Goal: Task Accomplishment & Management: Complete application form

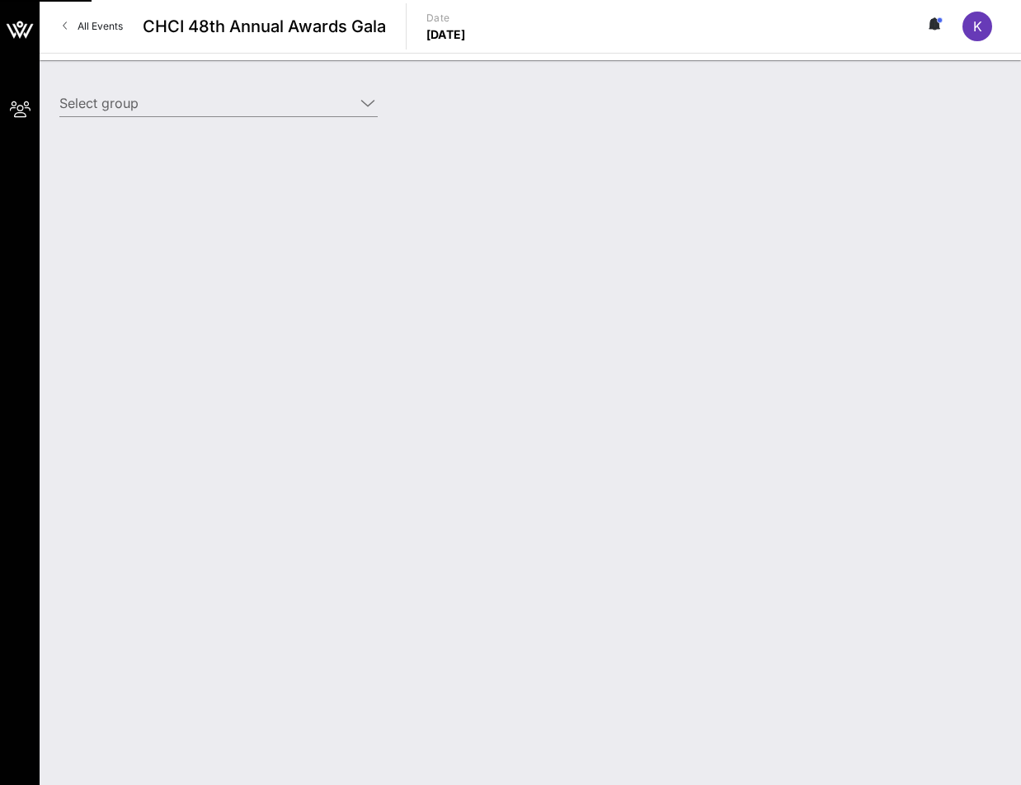
type input "[PERSON_NAME] Law Organization, LLP ([PERSON_NAME] Law Organization, LLP) [[PER…"
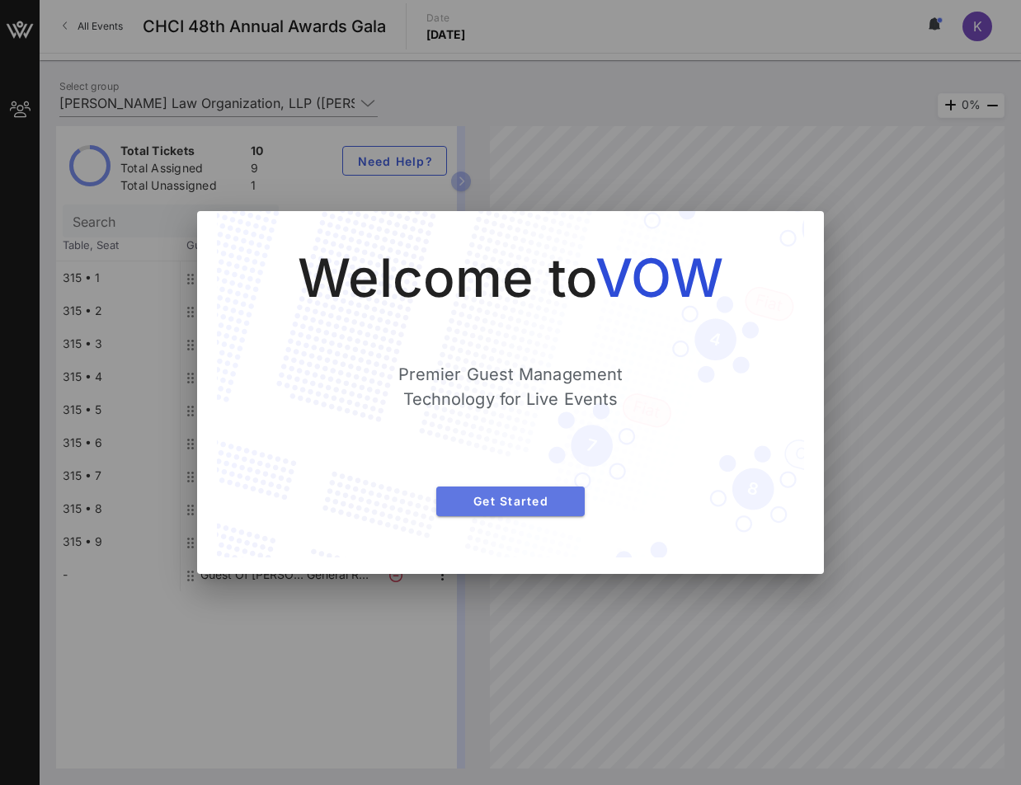
click at [548, 509] on button "Get Started" at bounding box center [510, 501] width 148 height 30
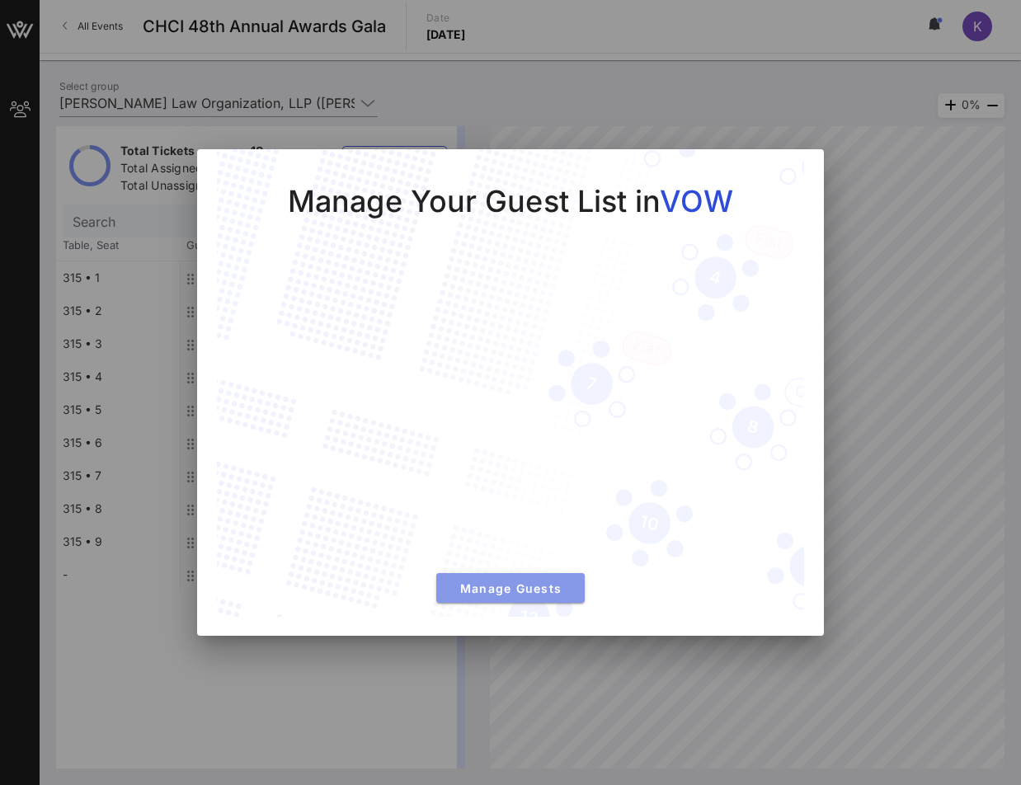
click at [510, 591] on span "Manage Guests" at bounding box center [510, 588] width 122 height 14
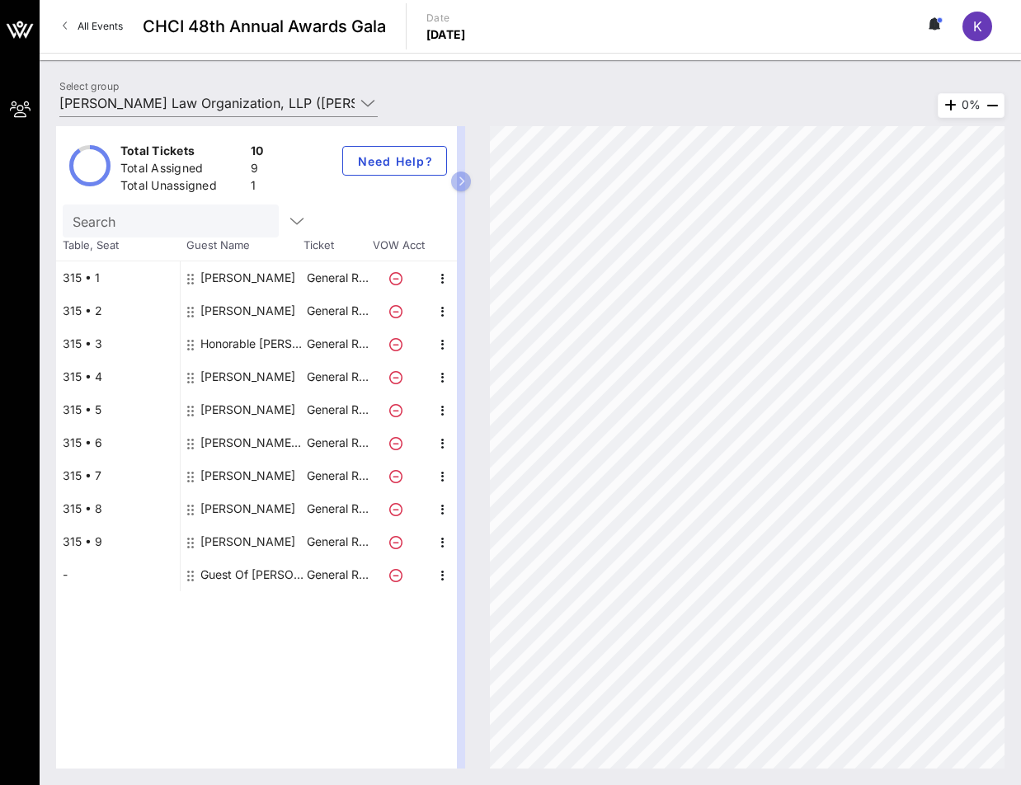
click at [219, 580] on div "Guest Of [PERSON_NAME] Law Organization, LLP" at bounding box center [252, 574] width 104 height 33
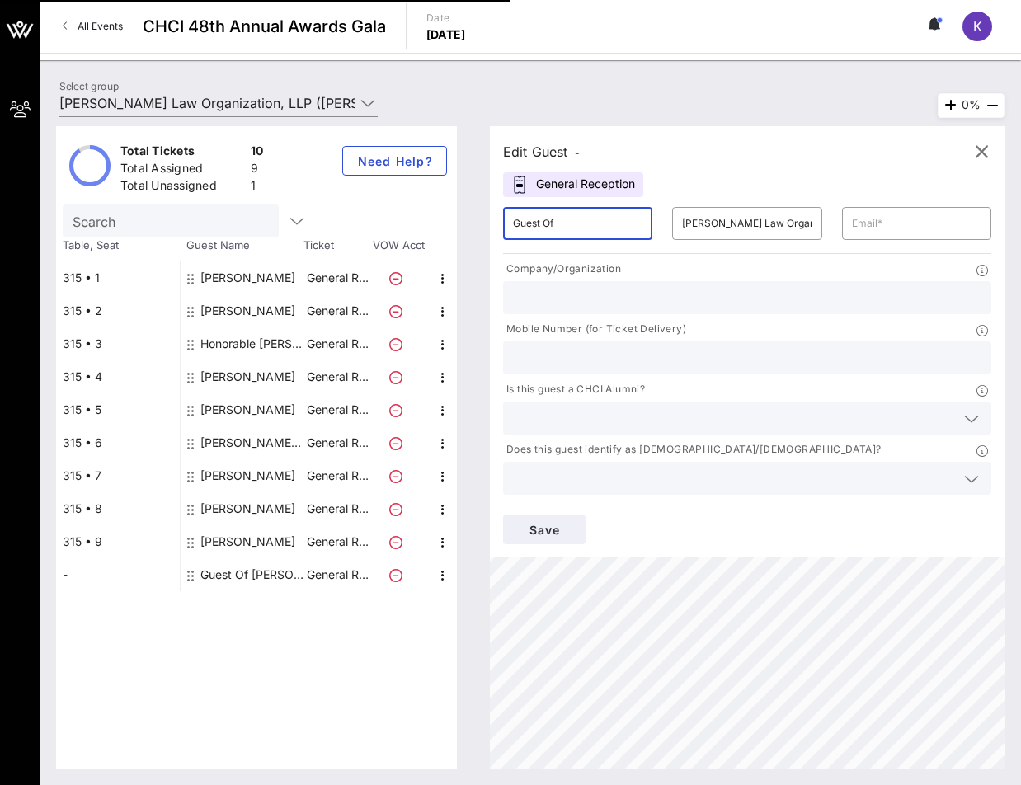
click at [618, 227] on input "Guest Of" at bounding box center [577, 223] width 129 height 26
type input "G"
type input "[PERSON_NAME]"
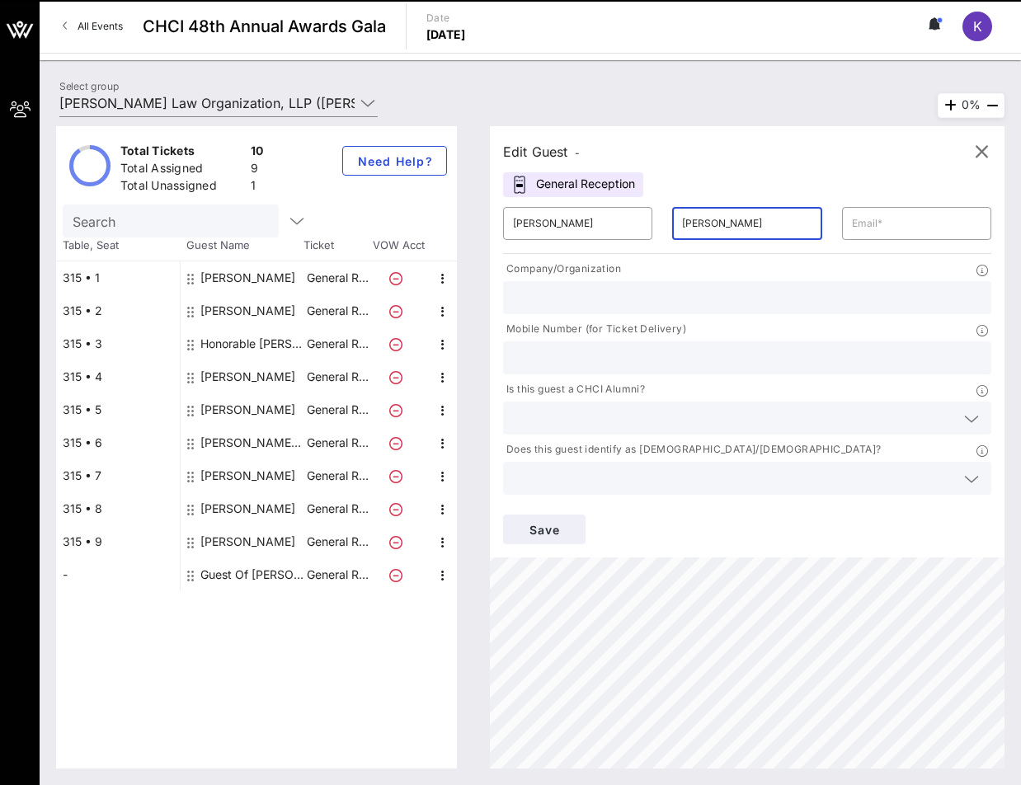
type input "[PERSON_NAME]"
click at [964, 477] on icon at bounding box center [971, 479] width 15 height 20
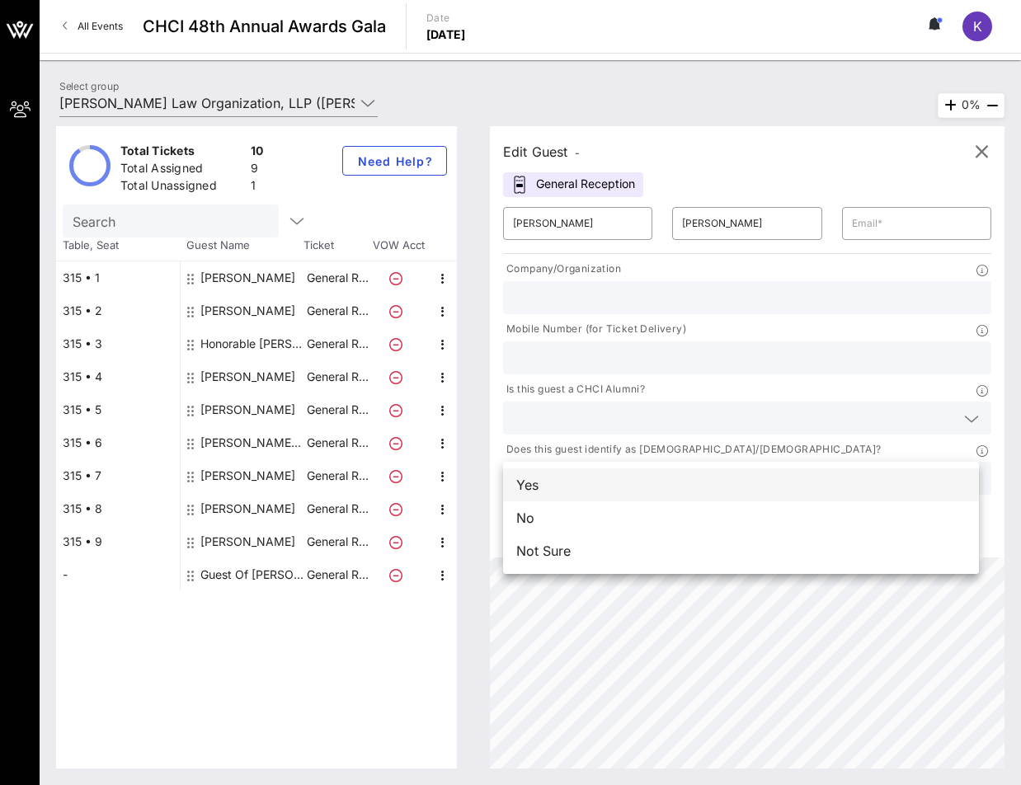
click at [634, 486] on div "Yes" at bounding box center [741, 484] width 476 height 33
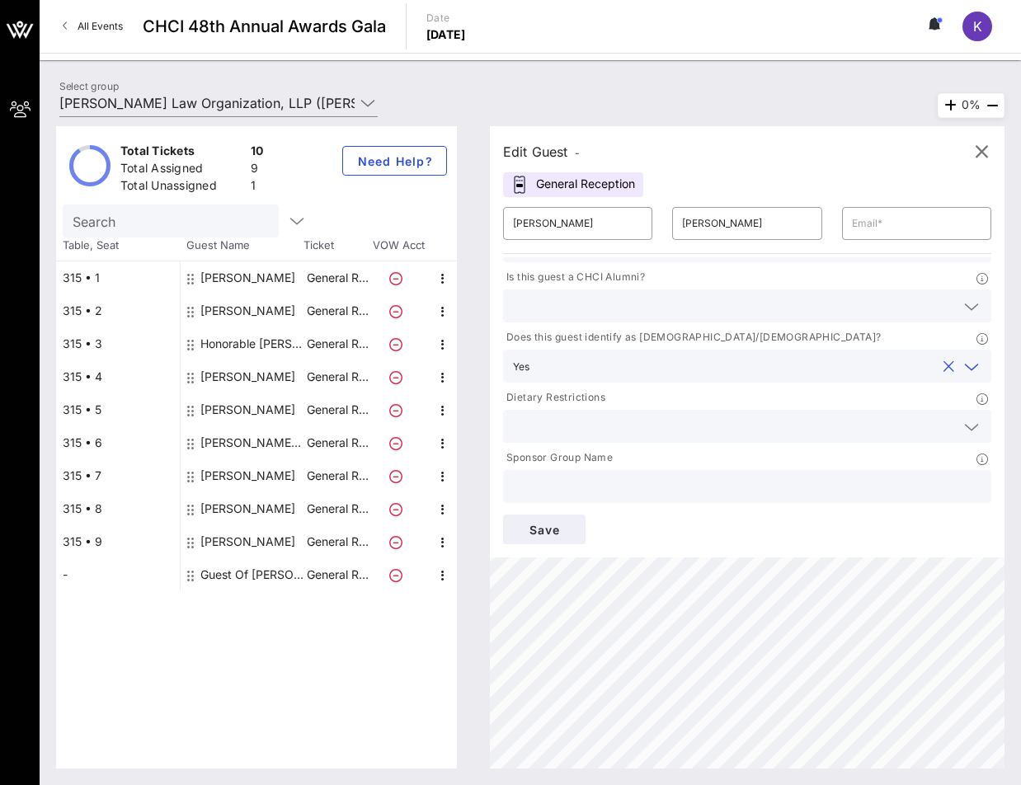
scroll to position [114, 0]
click at [918, 421] on input "text" at bounding box center [734, 424] width 442 height 21
type input "N/A"
click at [719, 477] on input "text" at bounding box center [747, 484] width 468 height 21
paste input "[PERSON_NAME] Law Organization, LLP"
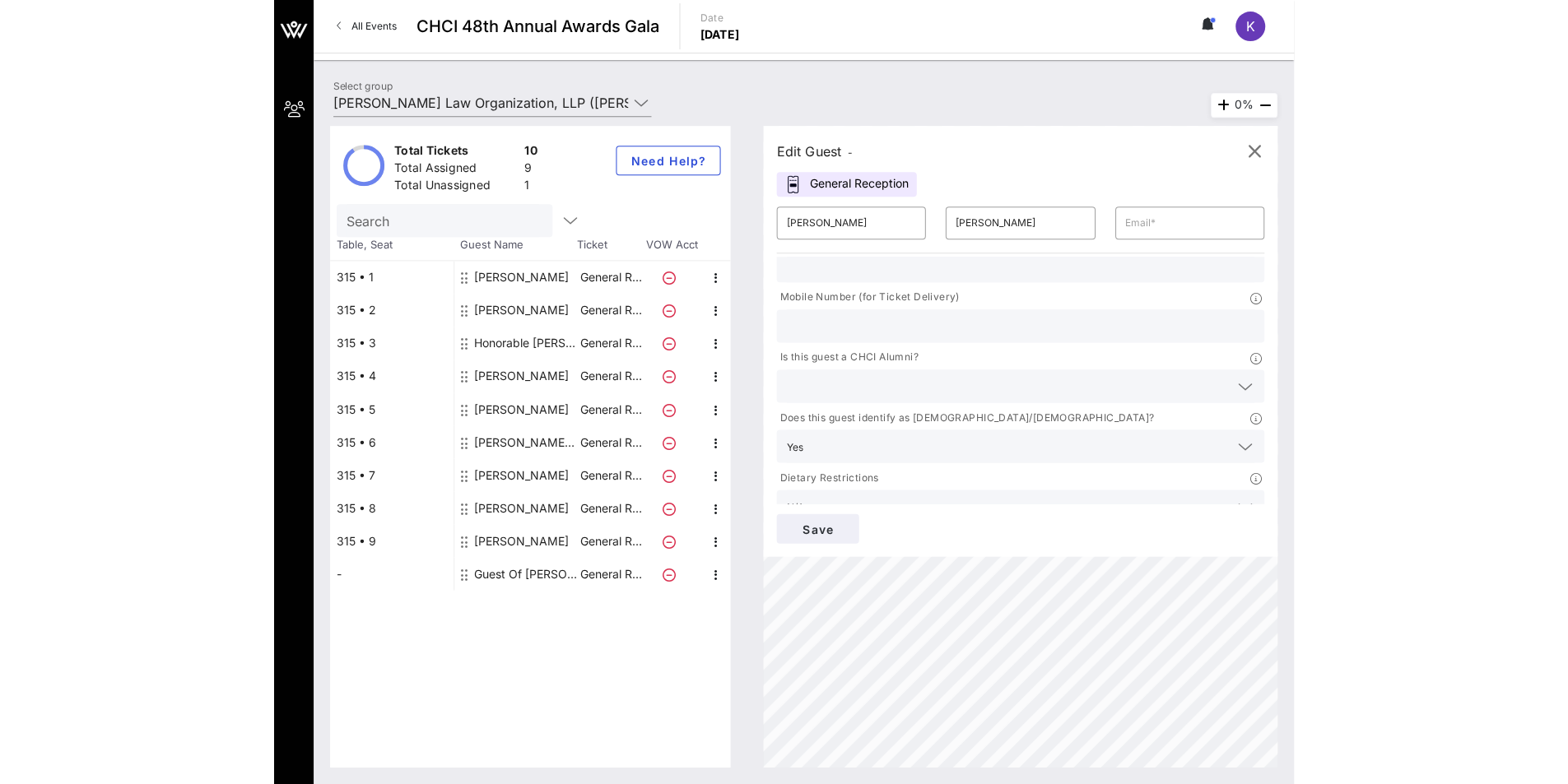
scroll to position [0, 0]
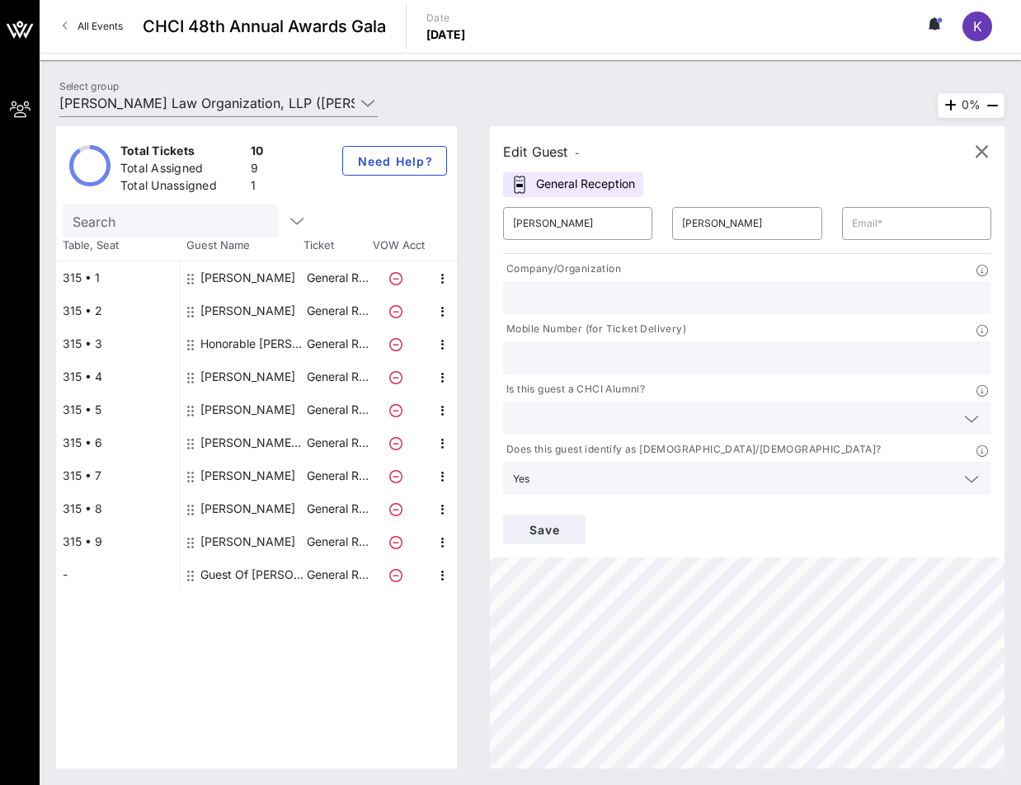
type input "[PERSON_NAME] Law Organization, LLP"
click at [783, 307] on input "text" at bounding box center [747, 297] width 468 height 21
type input "NALEO"
click at [933, 222] on input "text" at bounding box center [916, 223] width 129 height 26
paste input "[EMAIL_ADDRESS][DOMAIN_NAME]"
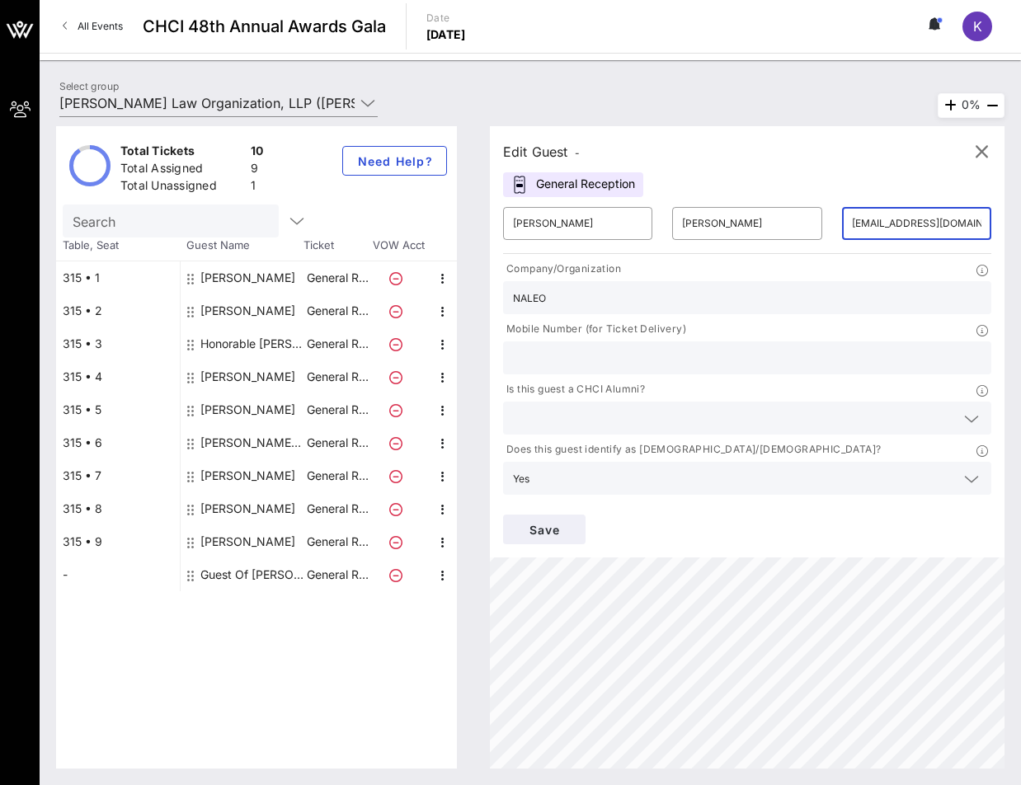
type input "[EMAIL_ADDRESS][DOMAIN_NAME]"
click at [564, 532] on span "Save" at bounding box center [544, 530] width 56 height 14
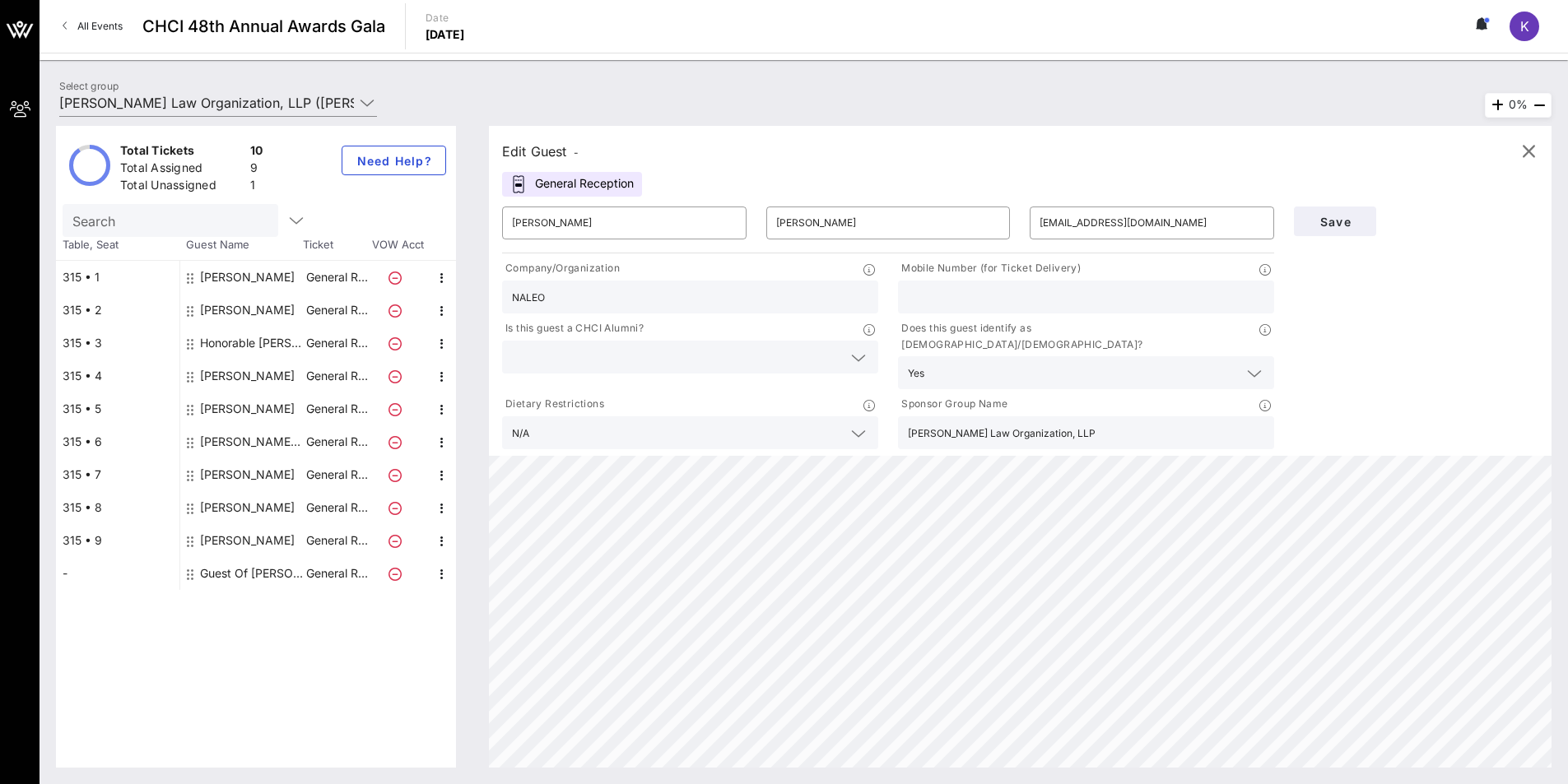
click at [224, 278] on div "[PERSON_NAME]" at bounding box center [247, 276] width 95 height 33
type input "[PERSON_NAME]"
type input "[EMAIL_ADDRESS][DOMAIN_NAME]"
type input "[PERSON_NAME] Law Organization, LLP"
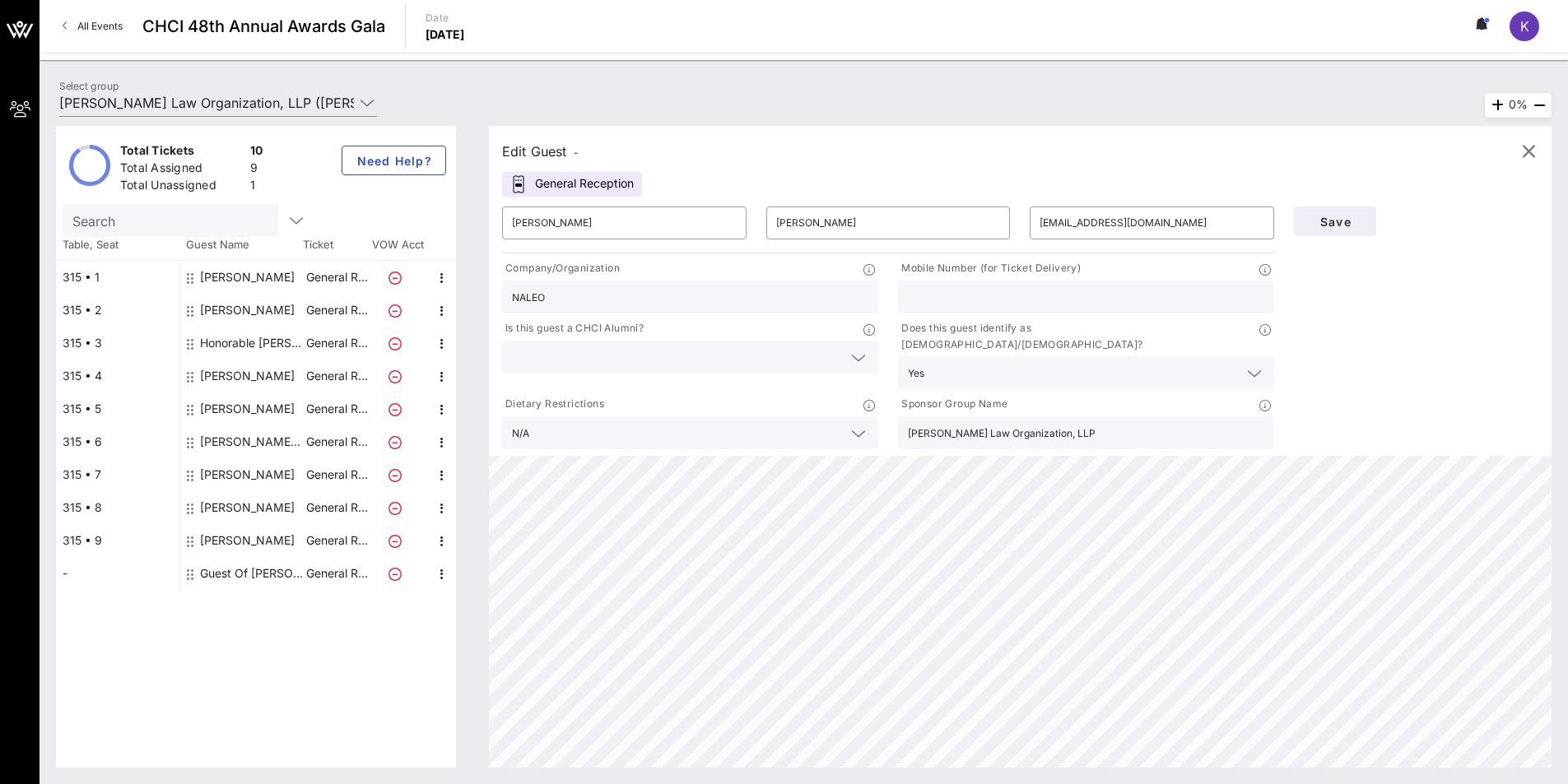
type input "[PHONE_NUMBER]"
click at [228, 303] on div "[PERSON_NAME]" at bounding box center [247, 309] width 95 height 33
type input "[PERSON_NAME]"
type input "[PERSON_NAME][EMAIL_ADDRESS][DOMAIN_NAME]"
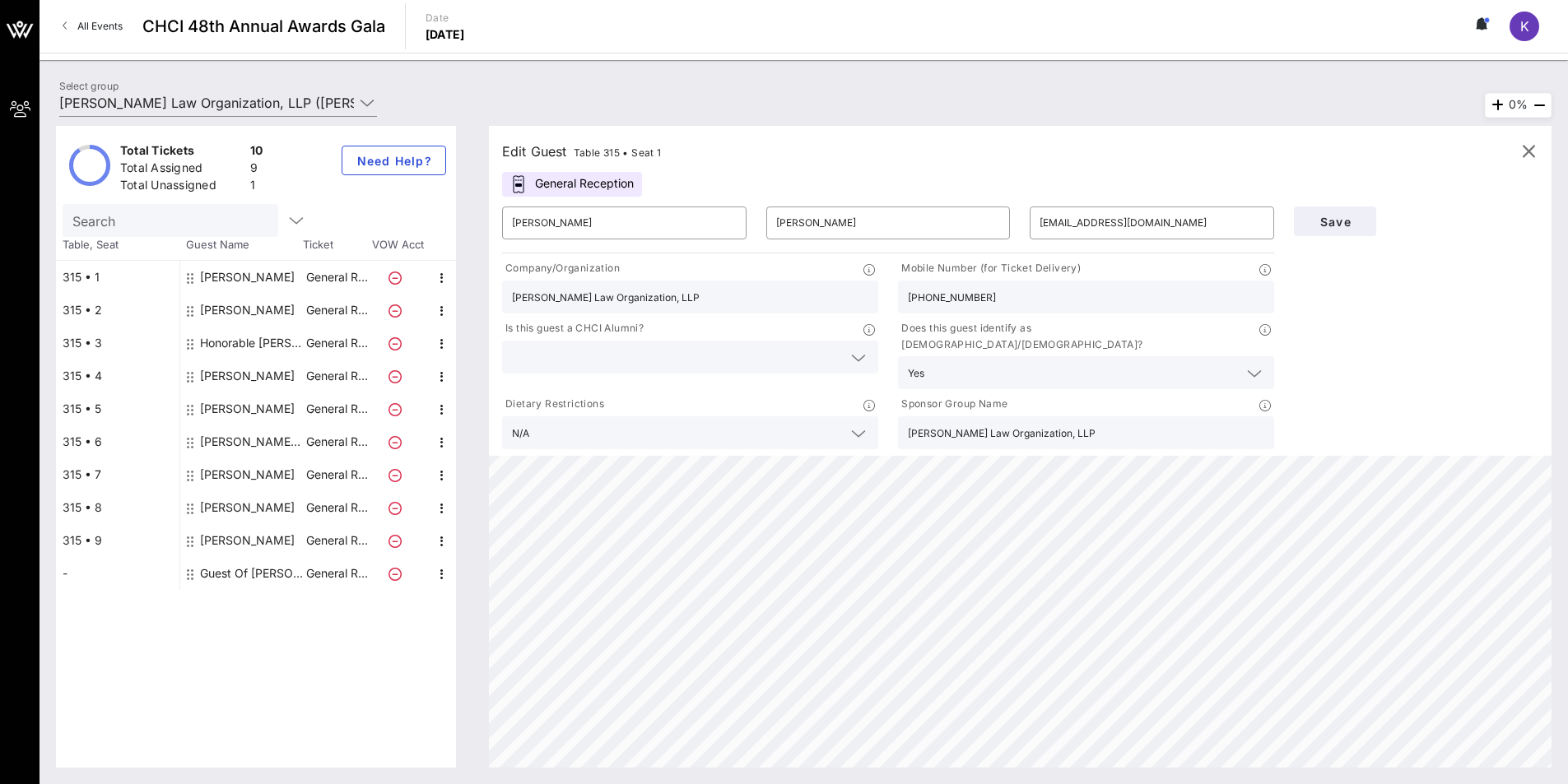
type input "[PHONE_NUMBER]"
click at [233, 348] on div "Honorable [PERSON_NAME]" at bounding box center [252, 342] width 104 height 33
type input "Honorable [PERSON_NAME]"
type input "[PERSON_NAME]"
type input "[EMAIL_ADDRESS][DOMAIN_NAME]"
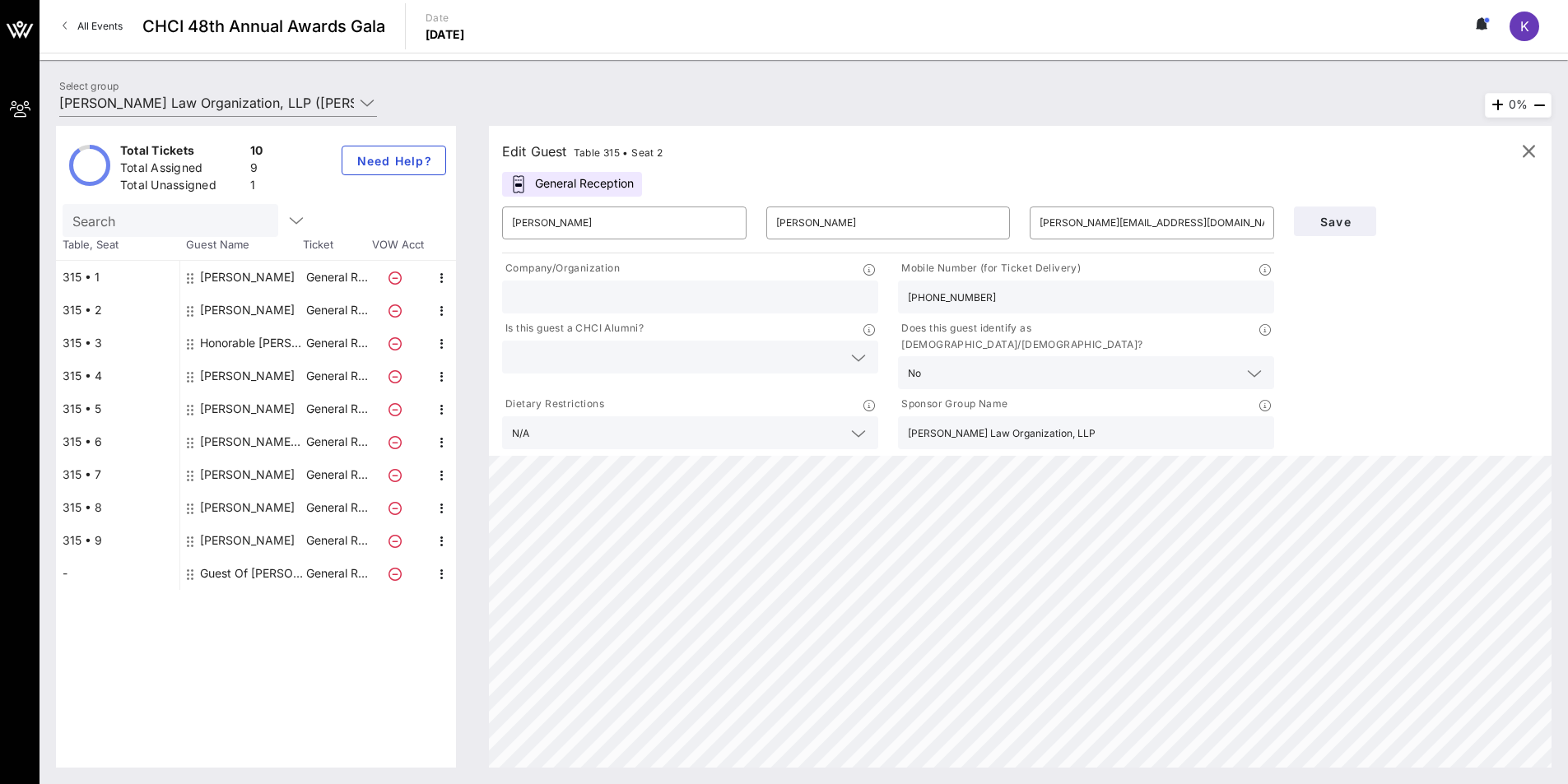
type input "Cook County Commissioner, [GEOGRAPHIC_DATA]"
click at [236, 365] on div "[PERSON_NAME]" at bounding box center [247, 375] width 95 height 33
type input "[PERSON_NAME]"
type input "[PERSON_NAME][EMAIL_ADDRESS][DOMAIN_NAME]"
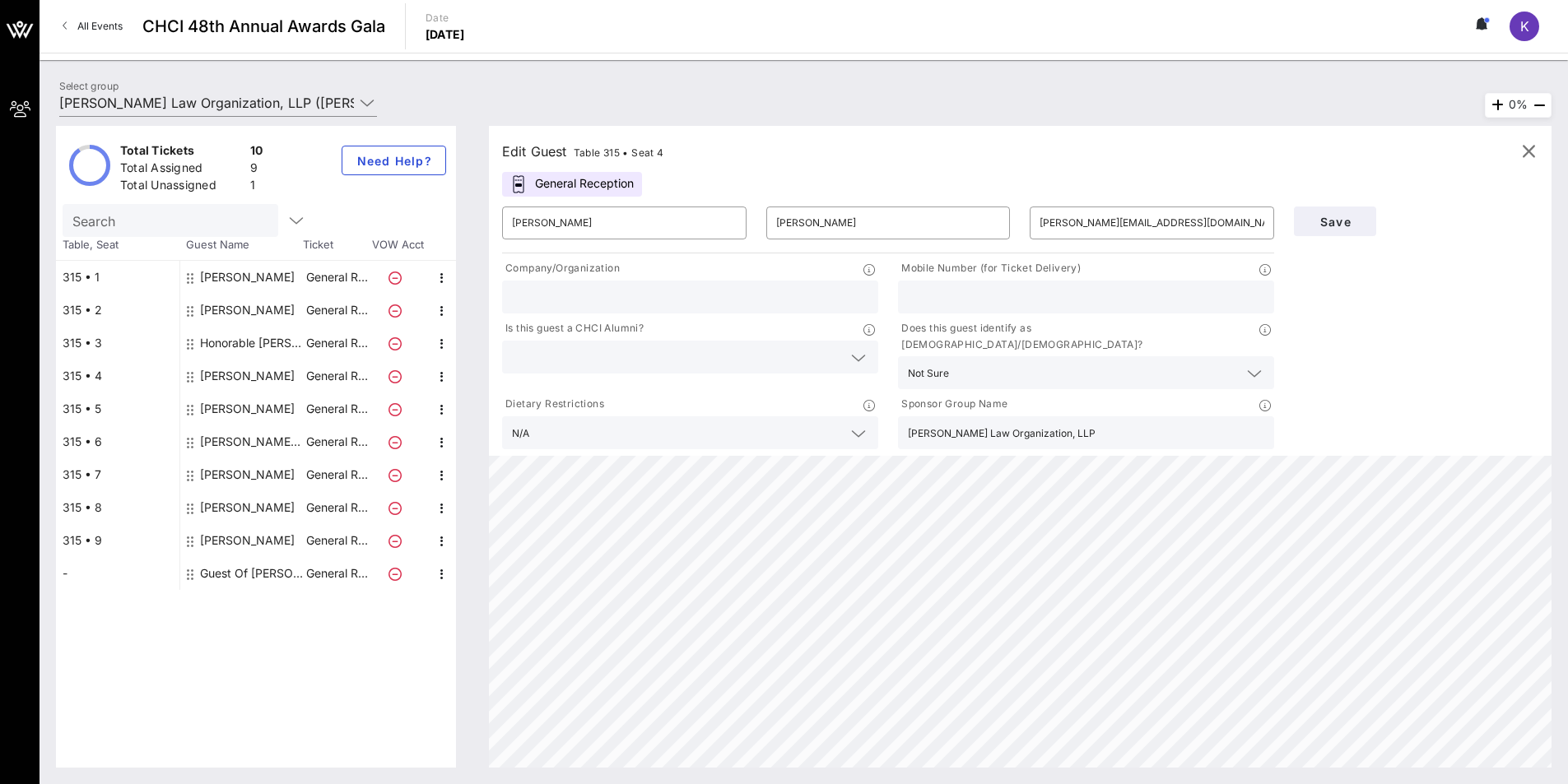
click at [242, 405] on div "[PERSON_NAME]" at bounding box center [247, 408] width 95 height 33
type input "[PERSON_NAME]"
type input "[EMAIL_ADDRESS][DOMAIN_NAME]"
type input "GOVTBEE"
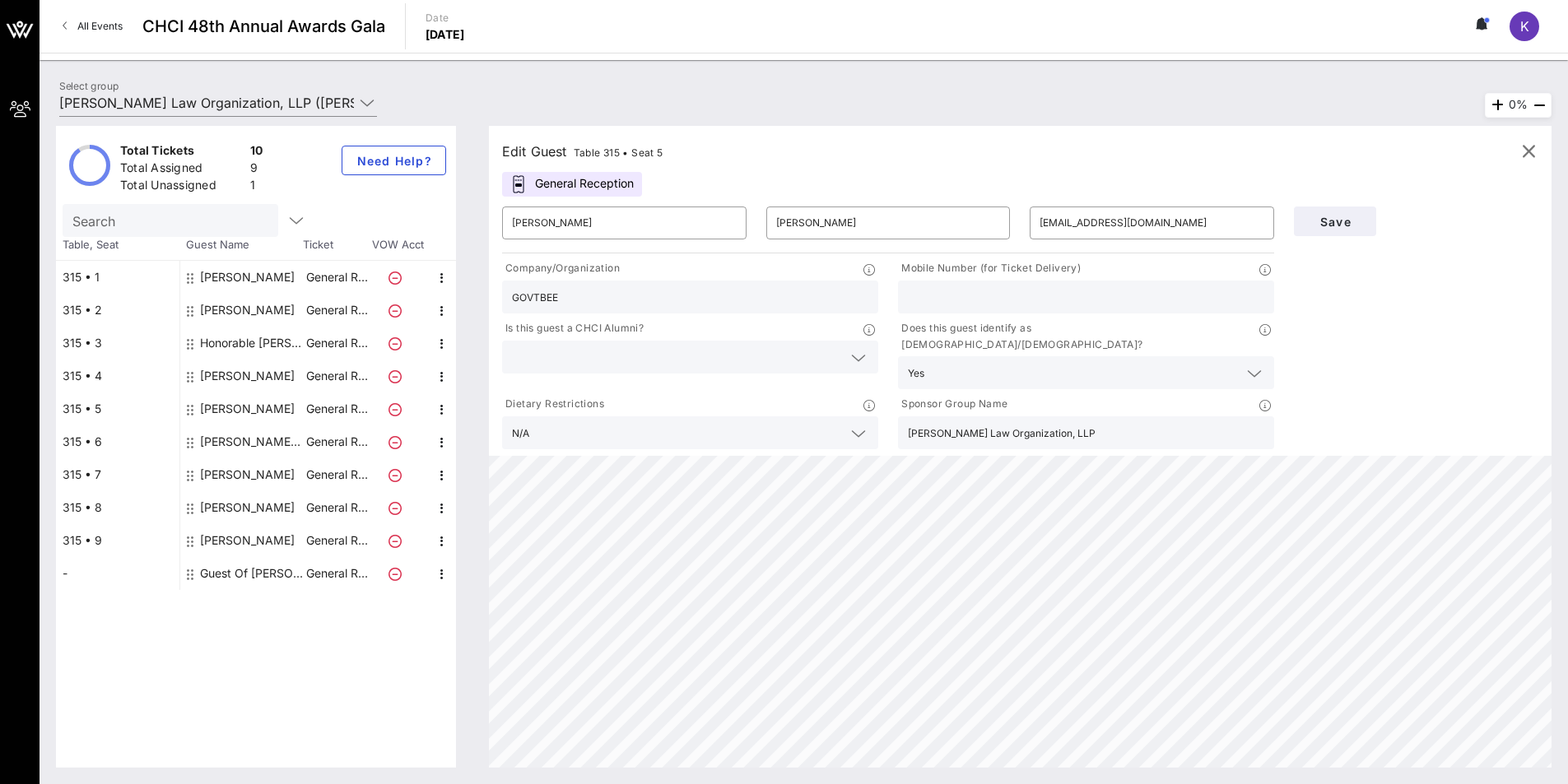
click at [242, 443] on div "[PERSON_NAME] [PERSON_NAME]" at bounding box center [252, 441] width 104 height 33
type input "[PERSON_NAME]"
type input "[PERSON_NAME][EMAIL_ADDRESS][DOMAIN_NAME]"
type input "RPH Automation"
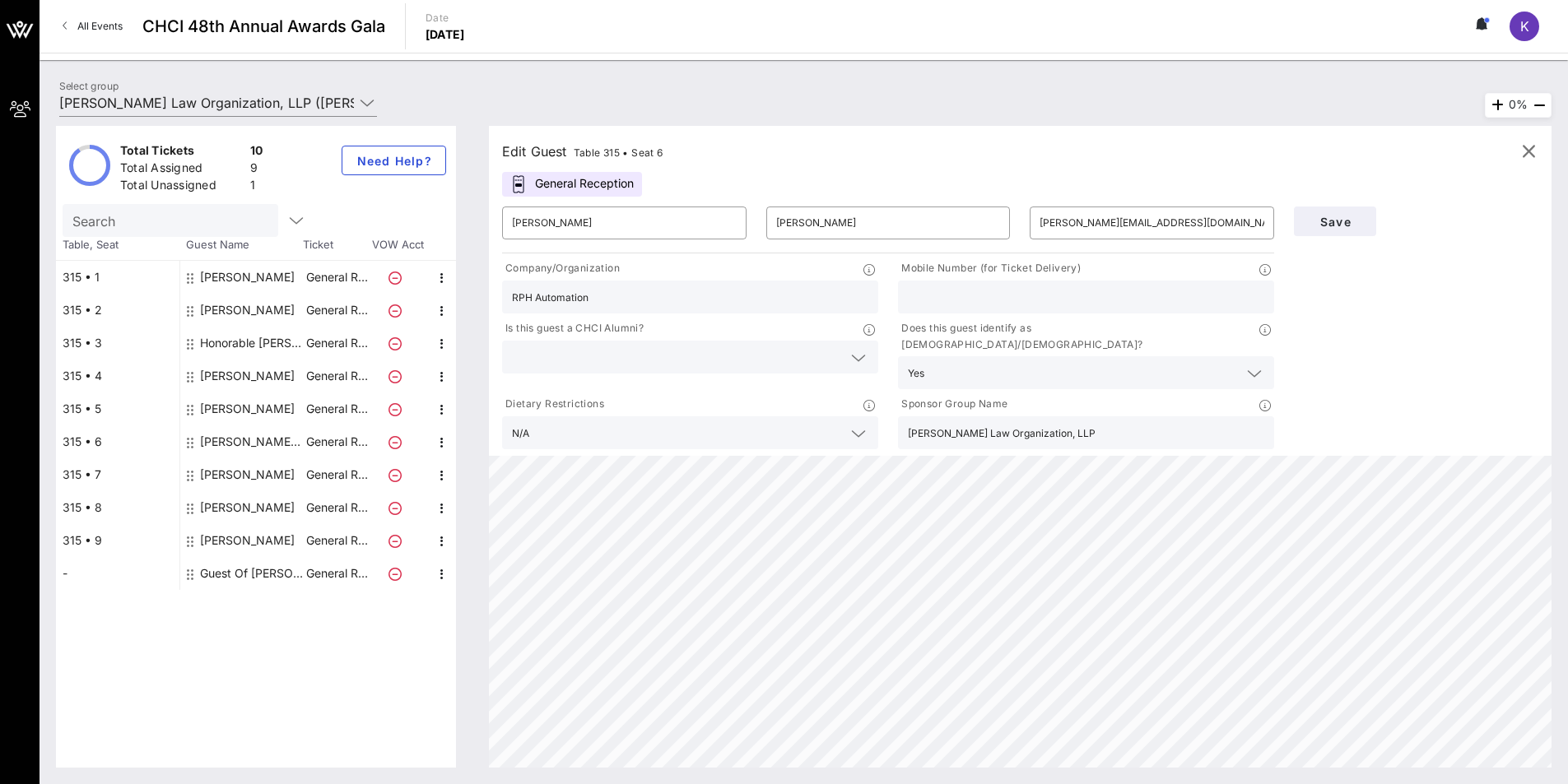
click at [243, 476] on div "[PERSON_NAME]" at bounding box center [247, 474] width 95 height 33
type input "[PERSON_NAME]"
type input "[EMAIL_ADDRESS][DOMAIN_NAME]"
type input "State Board of Equalization"
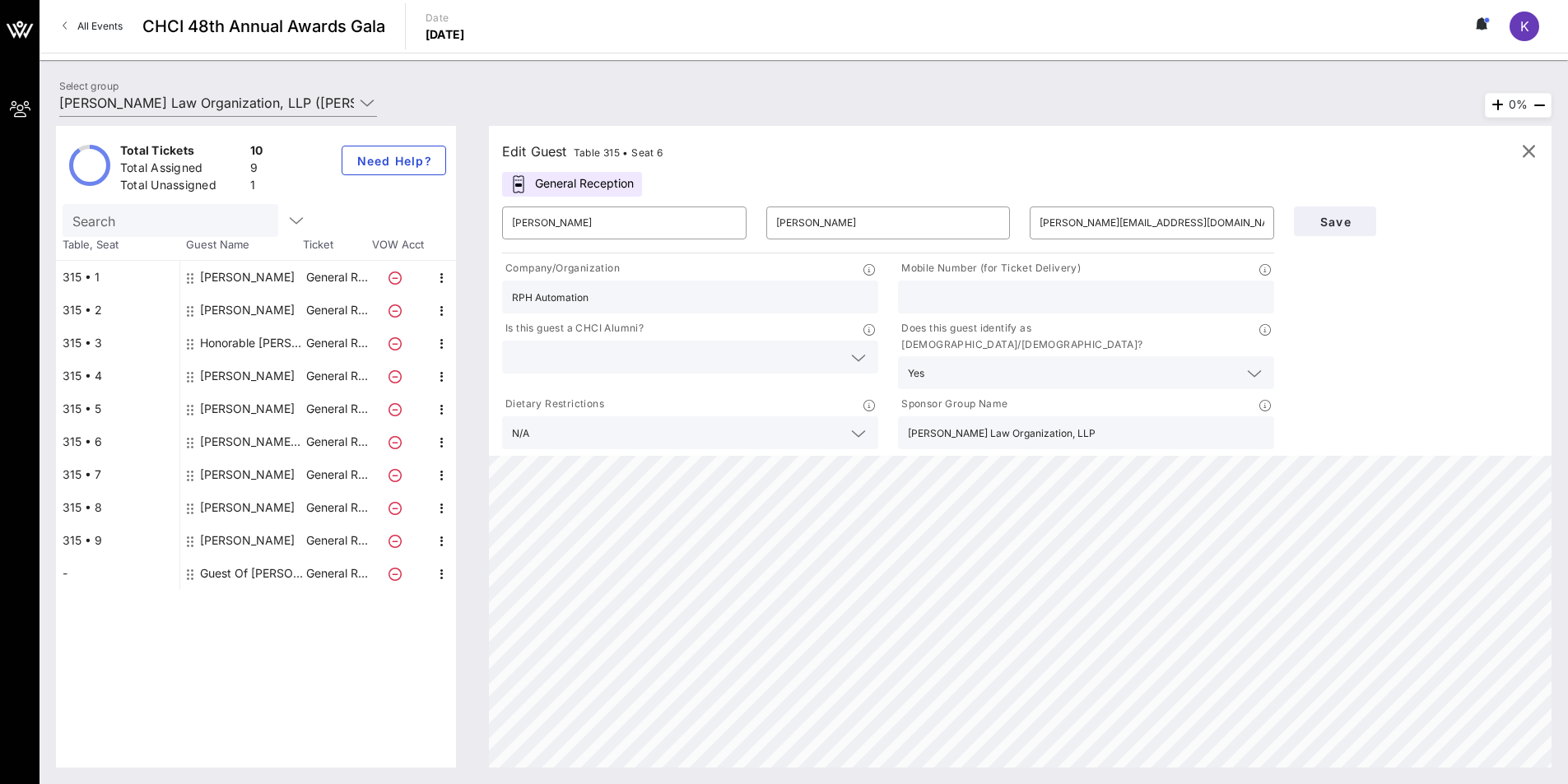
type input "[PHONE_NUMBER]"
click at [245, 509] on div "[PERSON_NAME]" at bounding box center [247, 507] width 95 height 33
type input "[PERSON_NAME]"
type input "[PERSON_NAME][EMAIL_ADDRESS][DOMAIN_NAME]"
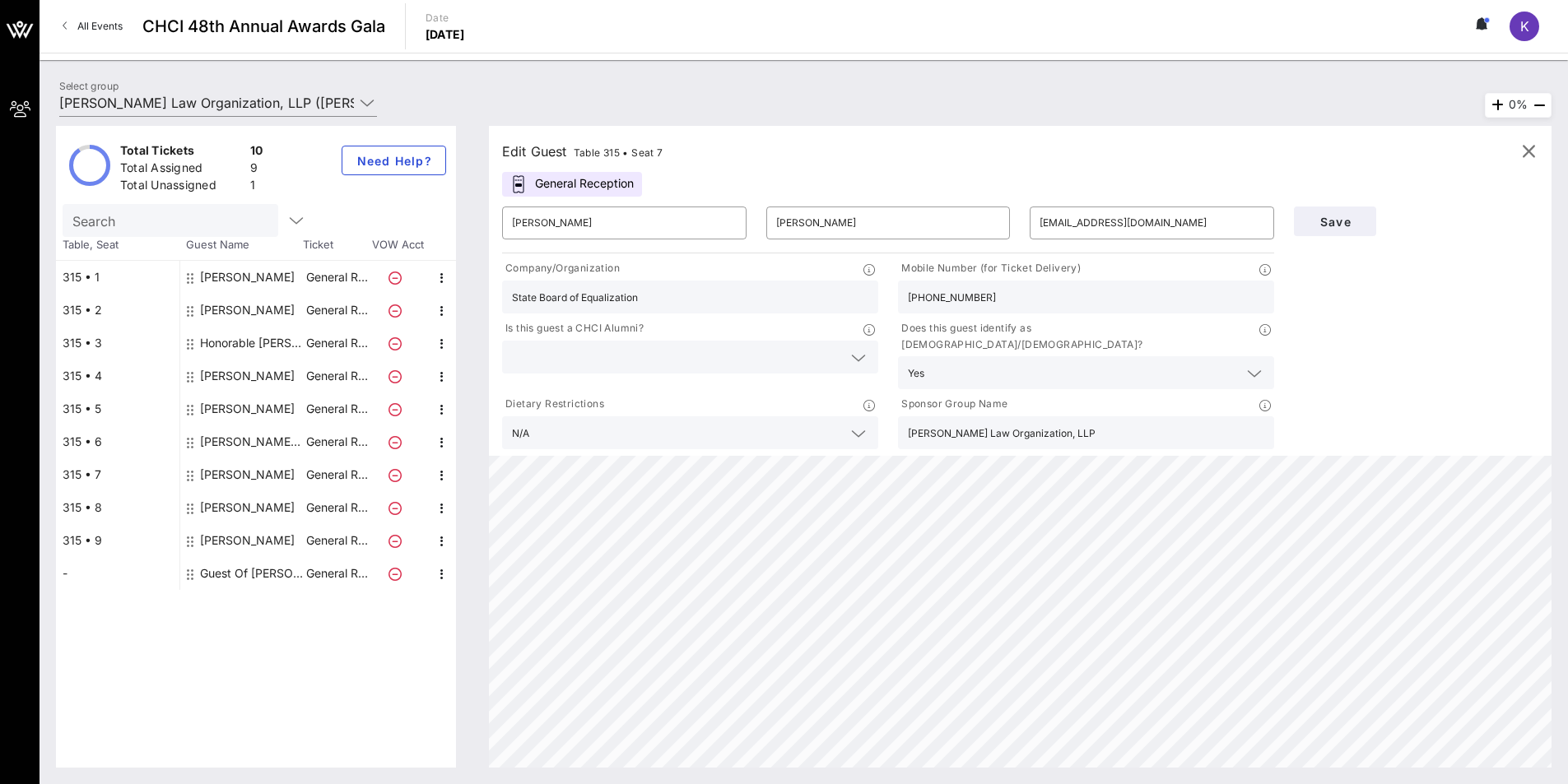
type input "Capitol [DATE] LLC"
click at [245, 542] on div "[PERSON_NAME]" at bounding box center [247, 540] width 95 height 33
type input "[PERSON_NAME]"
type input "[EMAIL_ADDRESS][DOMAIN_NAME]"
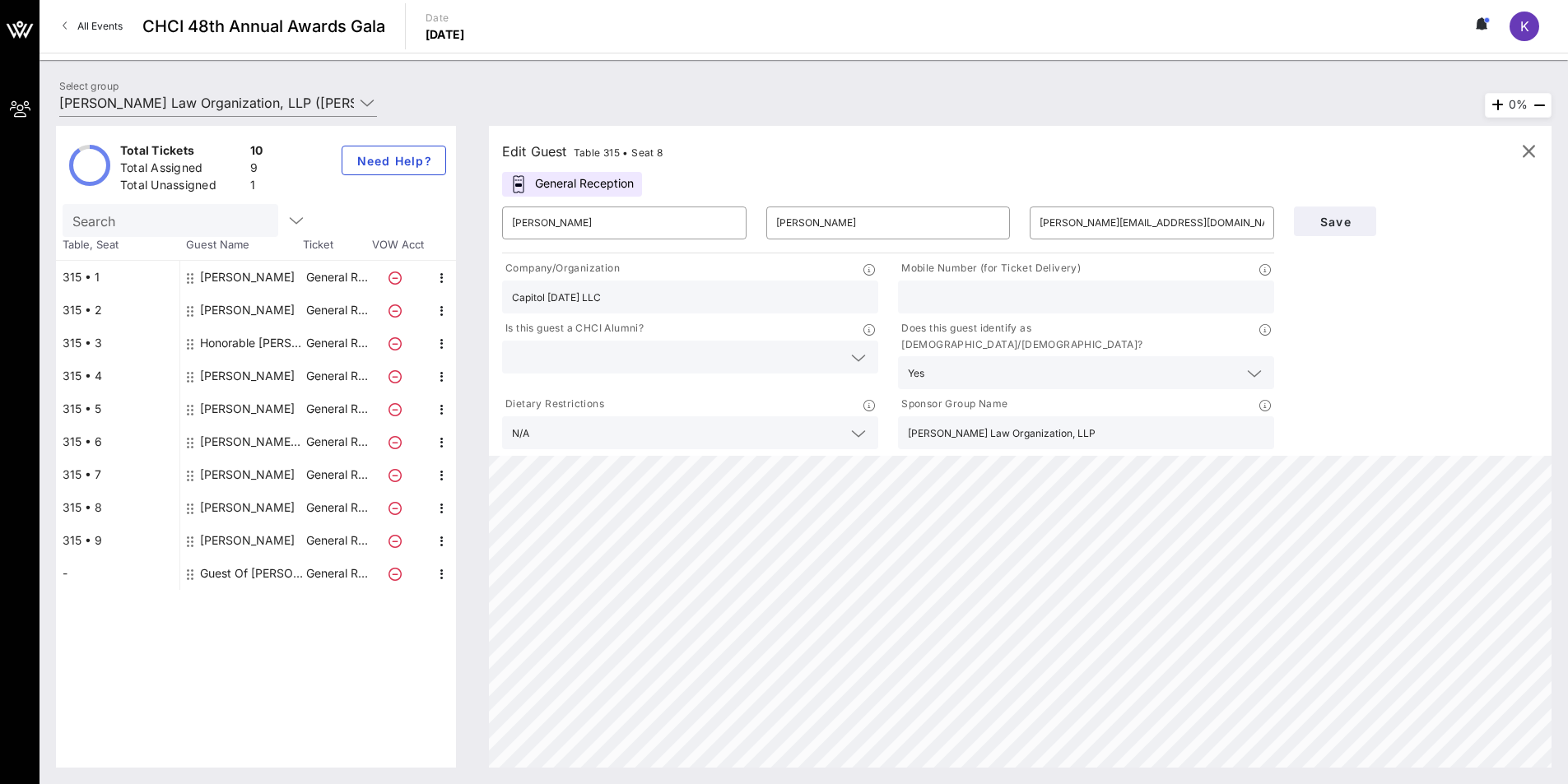
type input "Epiq Global"
click at [246, 576] on div "Guest Of [PERSON_NAME] Law Organization, LLP" at bounding box center [252, 573] width 104 height 33
type input "Guest Of"
type input "[PERSON_NAME] Law Organization, LLP"
click at [1018, 215] on input "text" at bounding box center [1151, 222] width 225 height 26
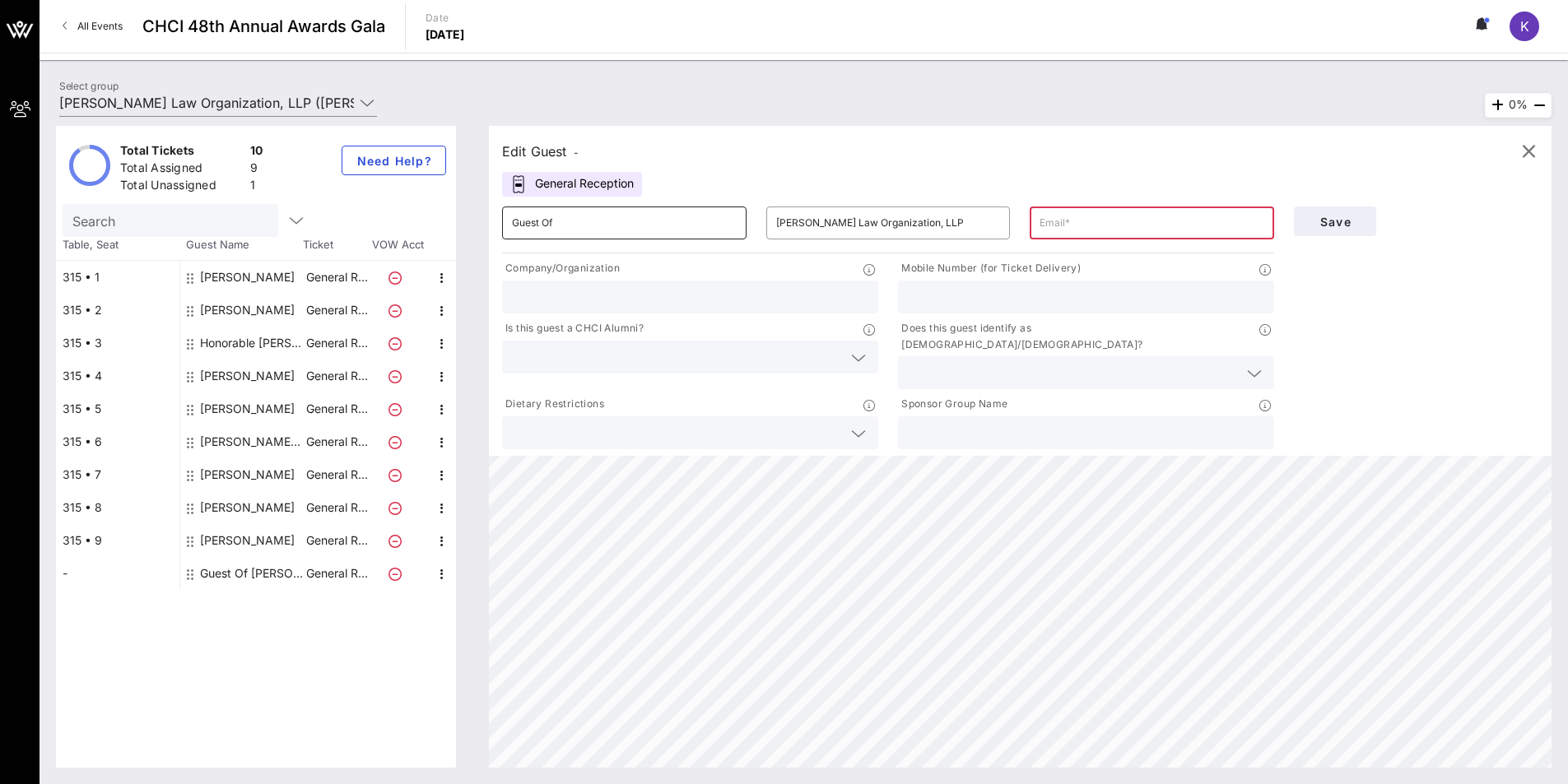
click at [626, 226] on input "Guest Of" at bounding box center [624, 222] width 225 height 26
drag, startPoint x: 626, startPoint y: 226, endPoint x: 495, endPoint y: 223, distance: 131.0
click at [495, 223] on div "​ Guest Of" at bounding box center [624, 222] width 264 height 53
type input "[PERSON_NAME]"
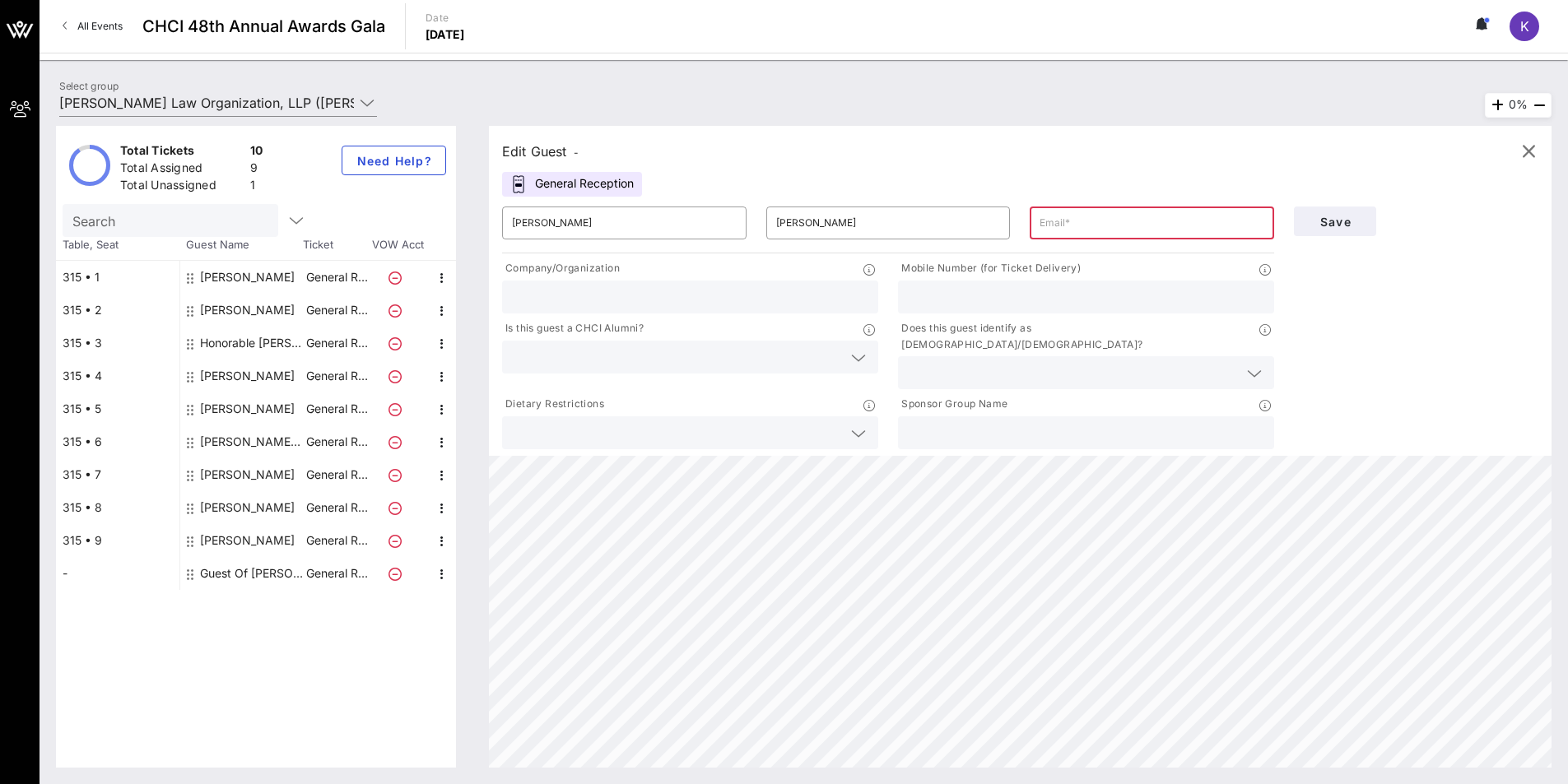
paste input "[PERSON_NAME] Law Organization, LLP"
type input "[PERSON_NAME] Law Organization, LLP"
click at [581, 288] on input "text" at bounding box center [690, 296] width 356 height 21
type input "NALEO"
click at [1018, 363] on icon at bounding box center [1254, 373] width 15 height 20
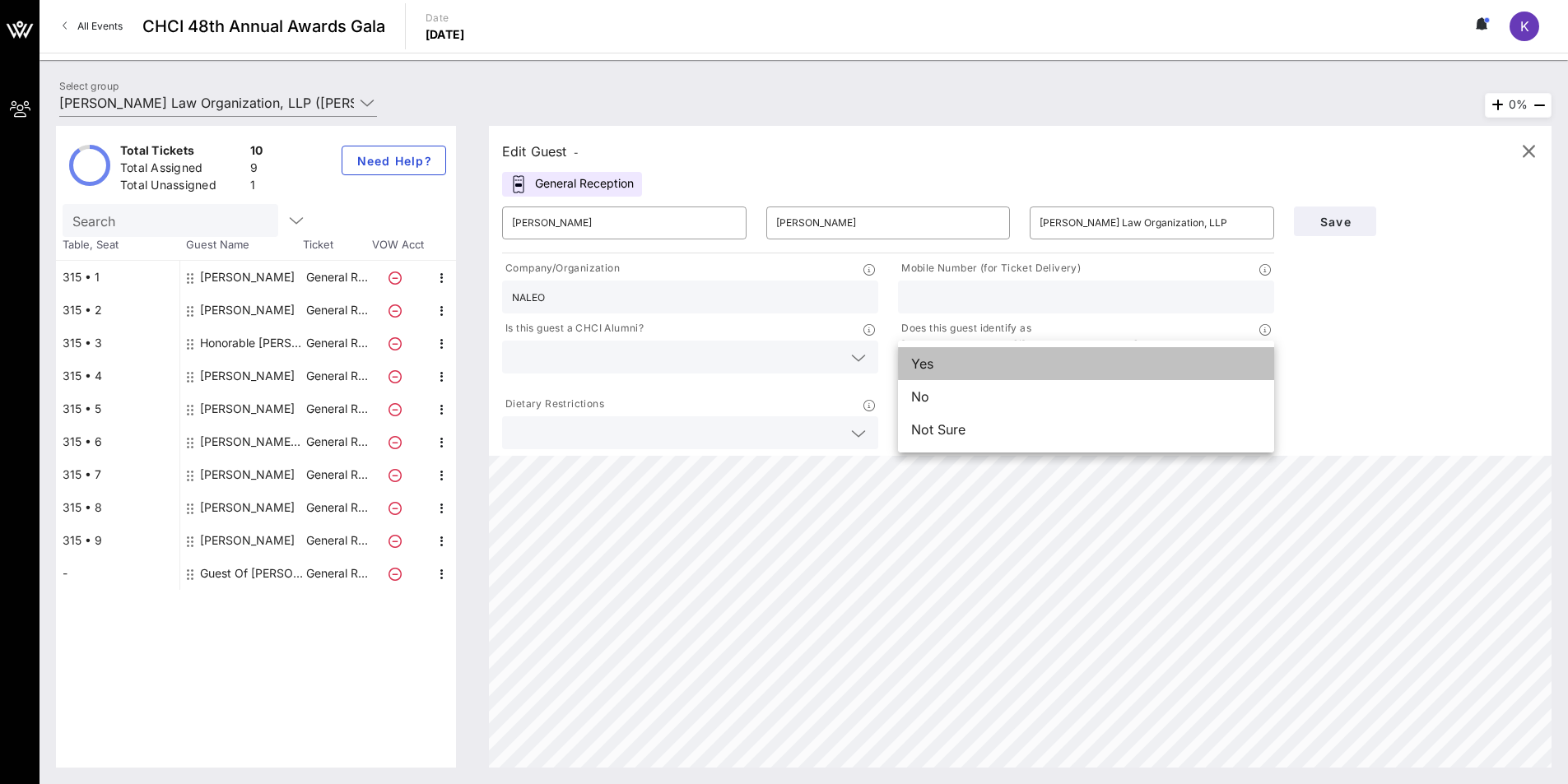
click at [926, 363] on div "Yes" at bounding box center [1086, 363] width 376 height 33
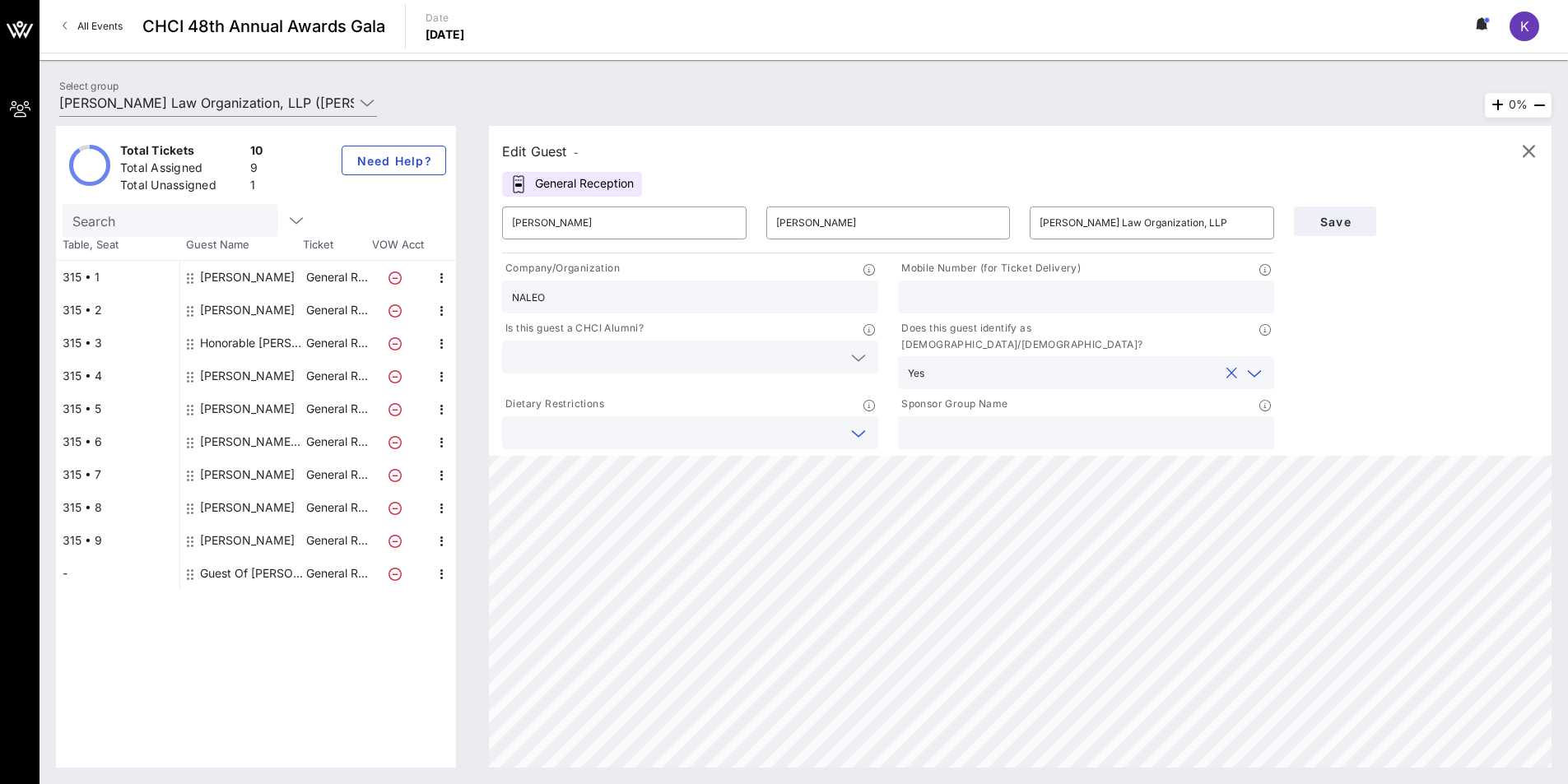
click at [786, 425] on input "text" at bounding box center [677, 432] width 330 height 21
type input "N/A"
click at [1009, 422] on input "text" at bounding box center [1085, 432] width 356 height 21
paste input "[PERSON_NAME] Law Organization, LLP"
type input "[PERSON_NAME] Law Organization, LLP"
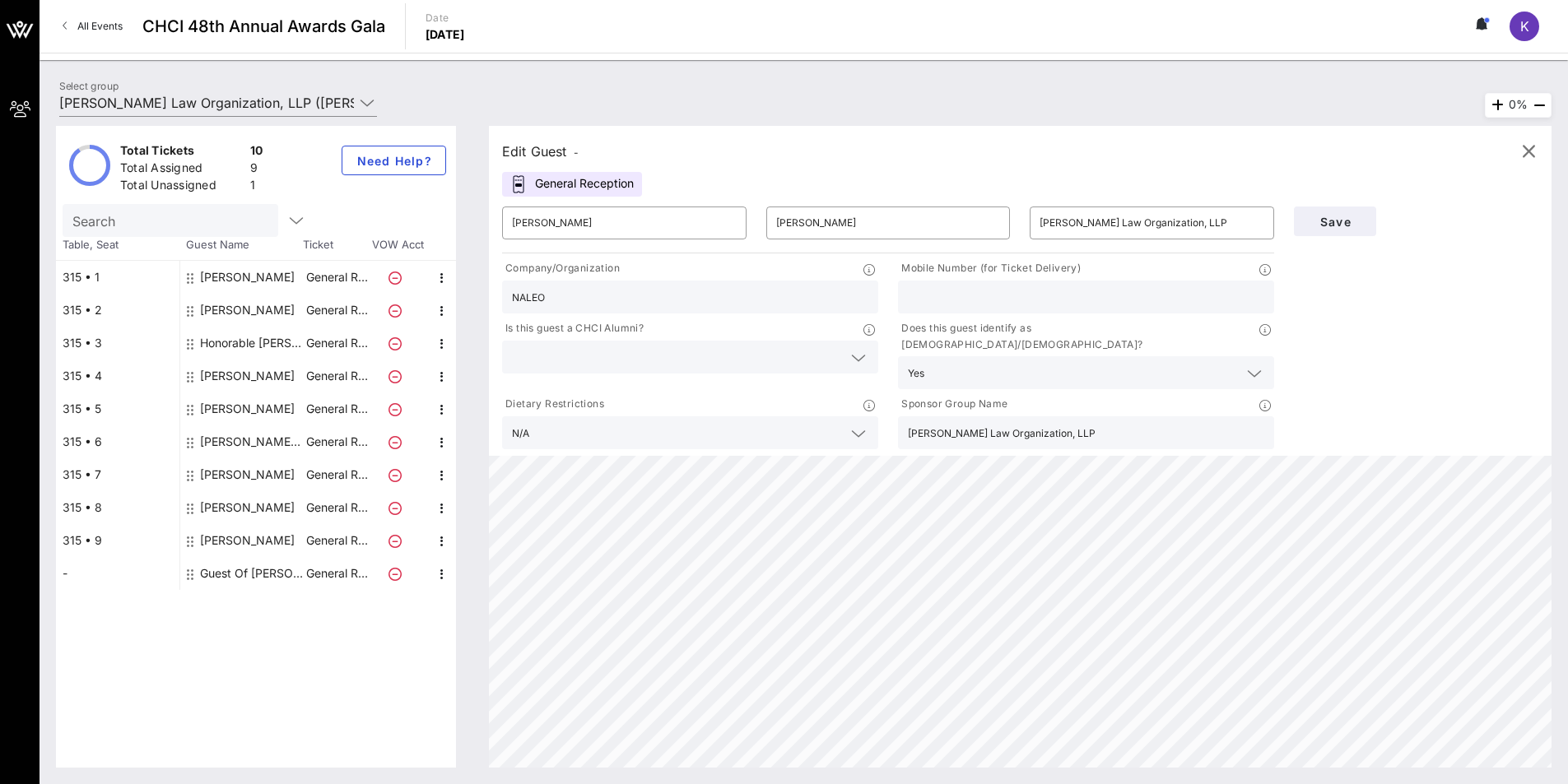
click at [1018, 406] on div "Save" at bounding box center [1415, 324] width 264 height 255
click at [1018, 224] on input "[PERSON_NAME] Law Organization, LLP" at bounding box center [1151, 222] width 225 height 26
drag, startPoint x: 1243, startPoint y: 220, endPoint x: 1000, endPoint y: 220, distance: 243.0
click at [1000, 220] on div "​ [PERSON_NAME] ​ [PERSON_NAME] ​ [PERSON_NAME] Law Organization, LLP" at bounding box center [887, 222] width 791 height 53
type input "[EMAIL_ADDRESS][DOMAIN_NAME]"
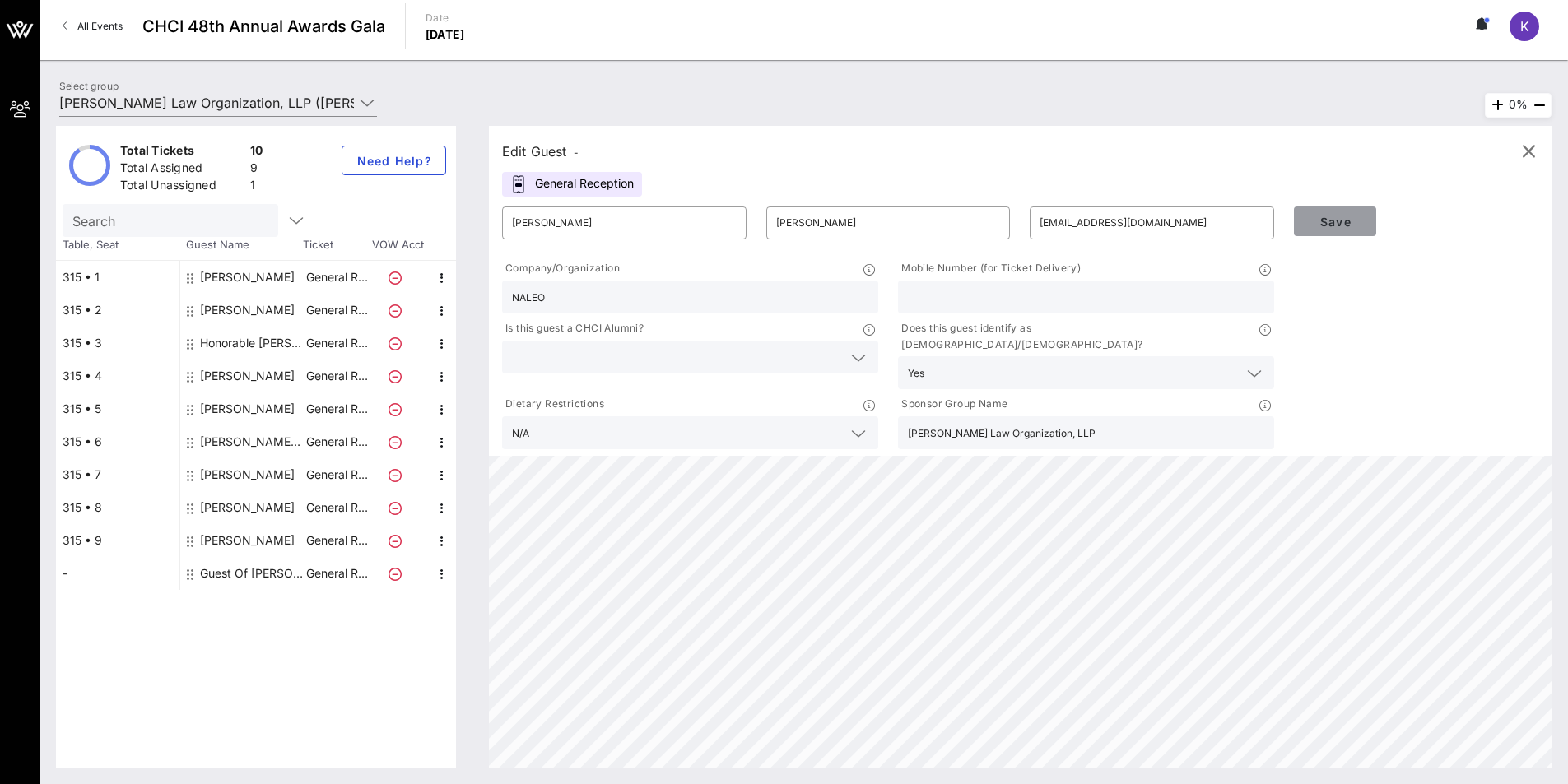
click at [1018, 227] on span "Save" at bounding box center [1334, 221] width 56 height 14
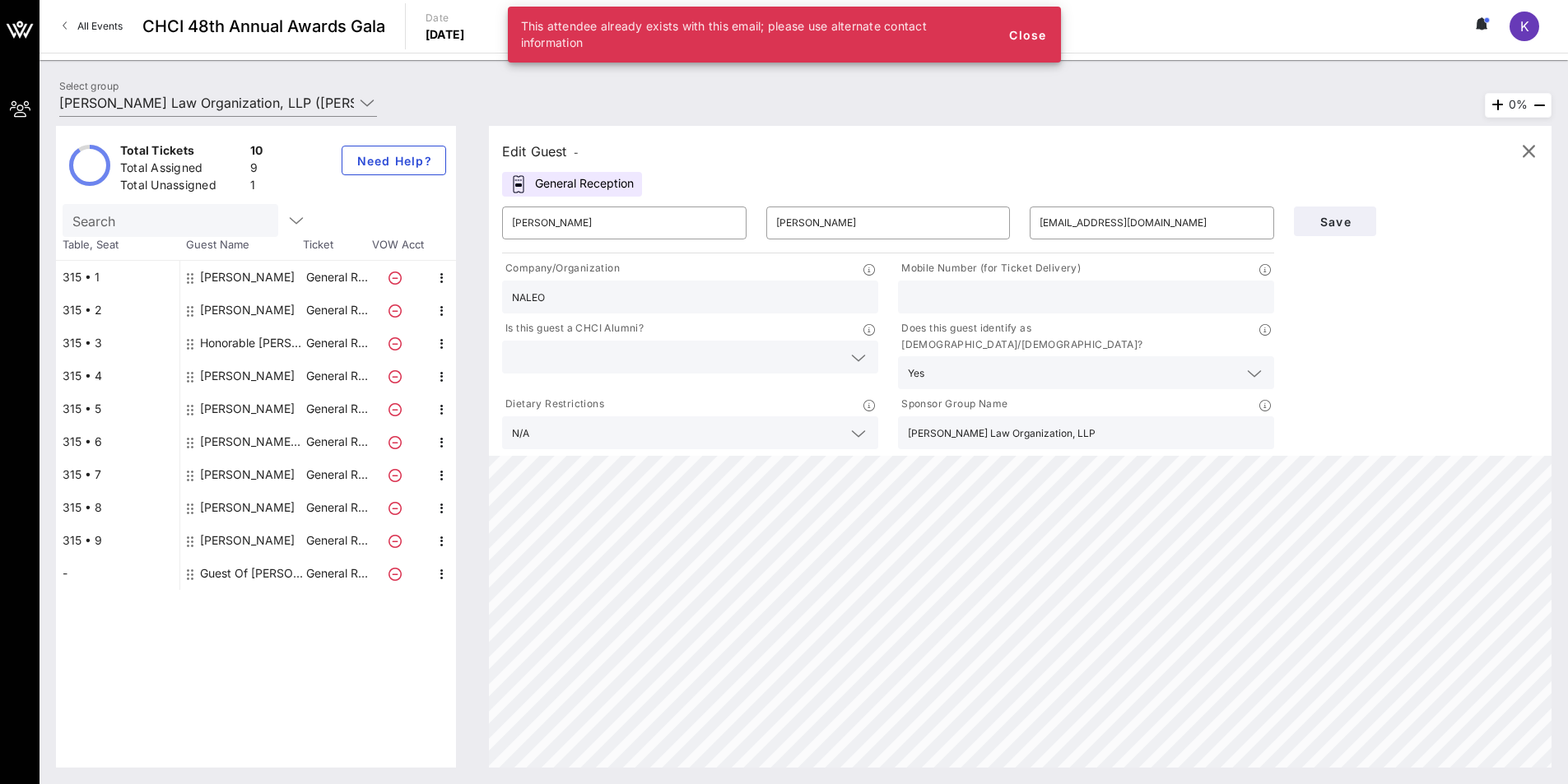
click at [1018, 357] on div "Save" at bounding box center [1415, 324] width 264 height 255
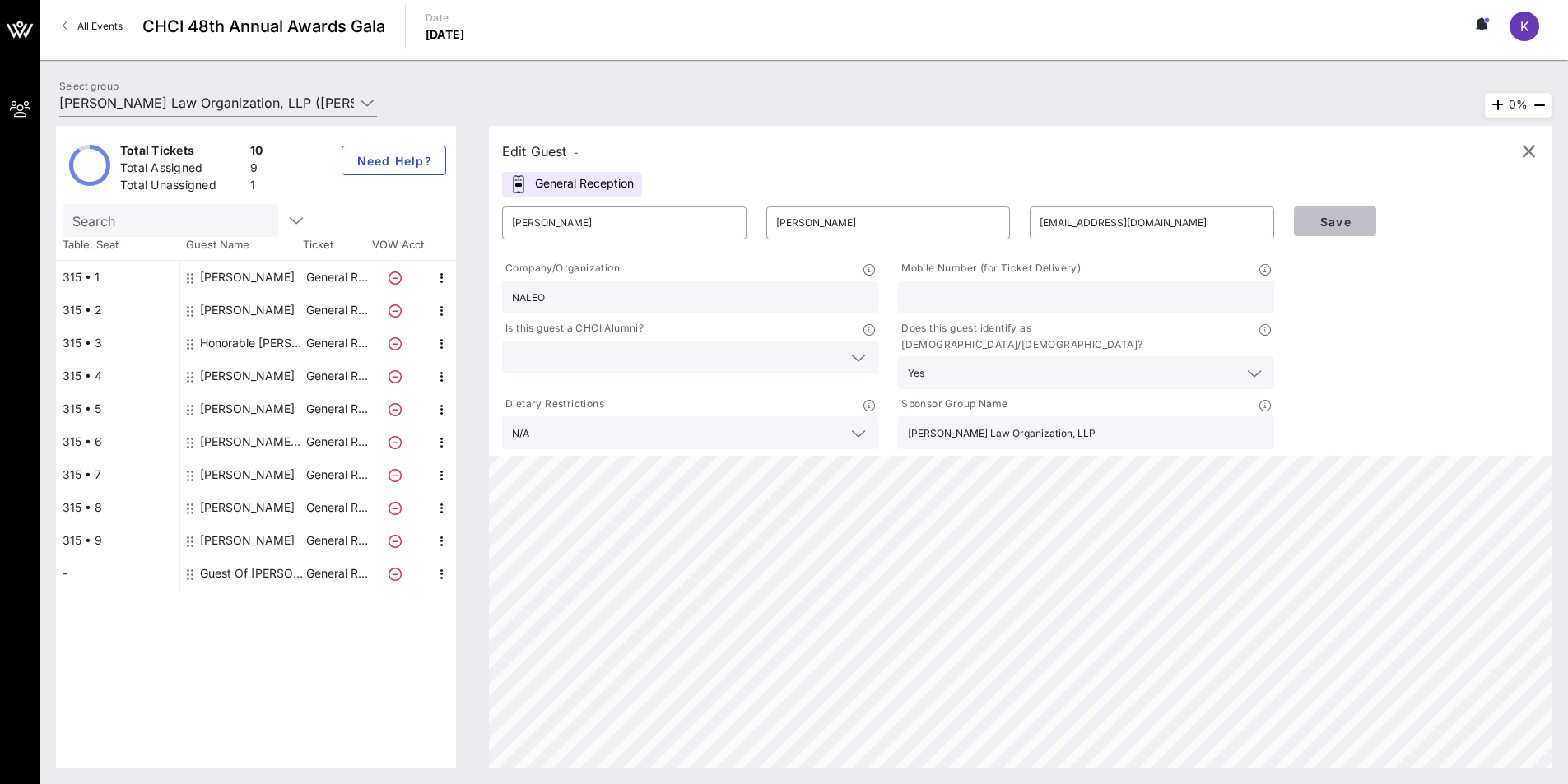
click at [1018, 218] on span "Save" at bounding box center [1334, 221] width 56 height 14
